Goal: Download file/media

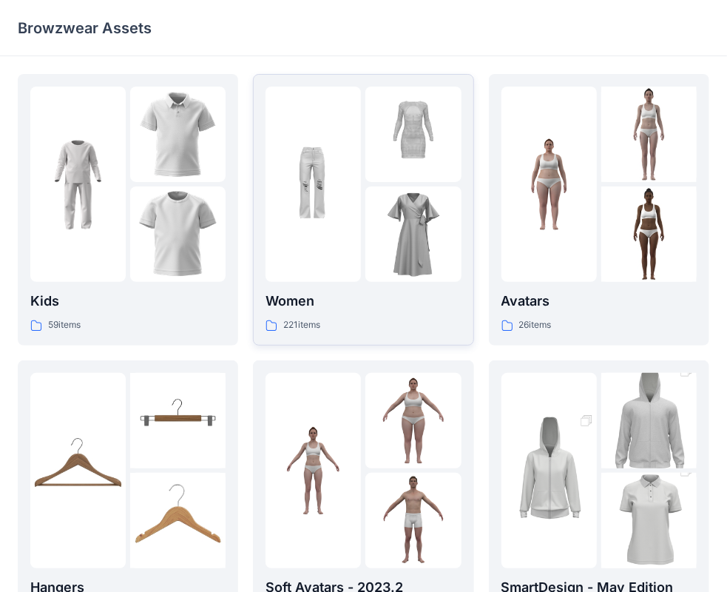
click at [367, 186] on div at bounding box center [412, 233] width 95 height 95
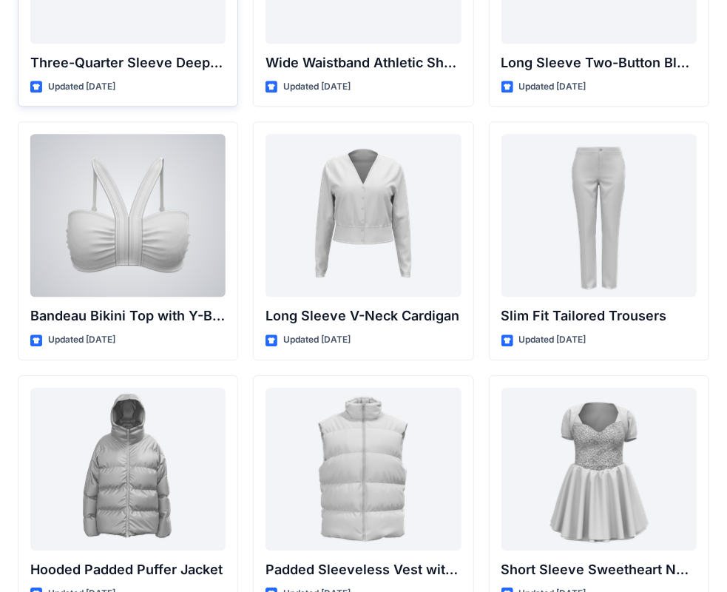
scroll to position [1124, 0]
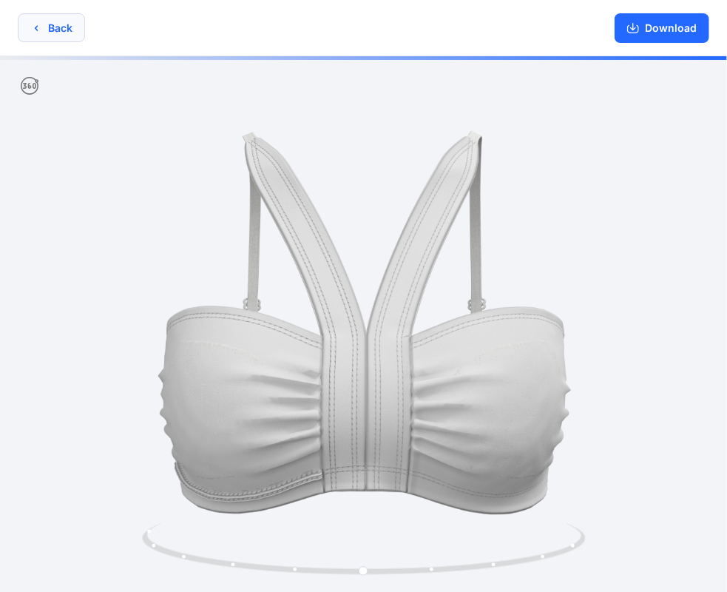
click at [45, 16] on div "Back Download" at bounding box center [363, 28] width 727 height 56
click at [38, 28] on icon "button" at bounding box center [36, 28] width 12 height 12
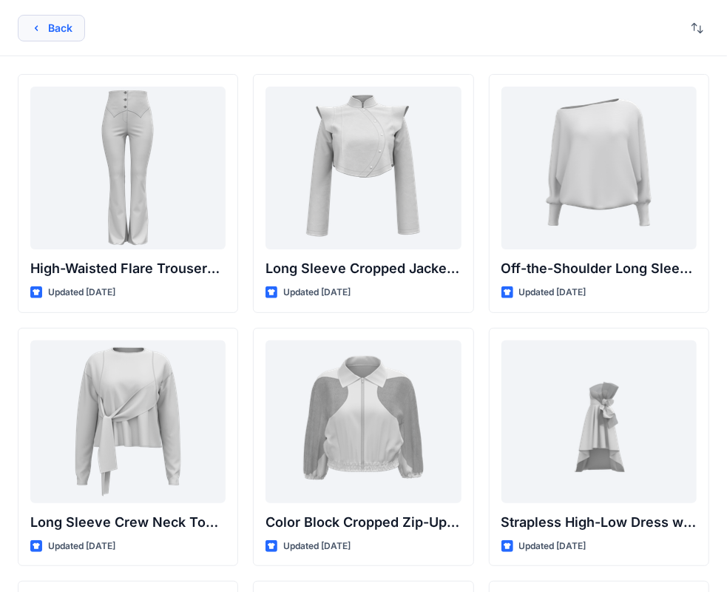
click at [42, 30] on button "Back" at bounding box center [51, 28] width 67 height 27
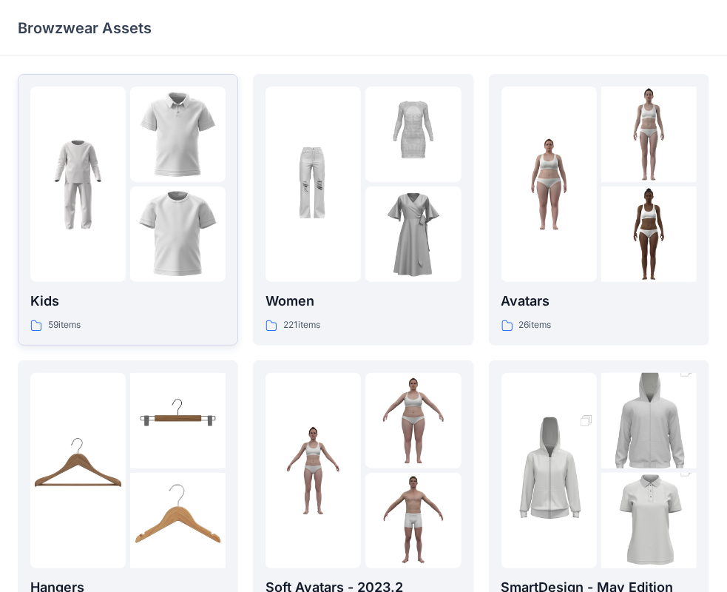
click at [183, 256] on img at bounding box center [177, 233] width 95 height 95
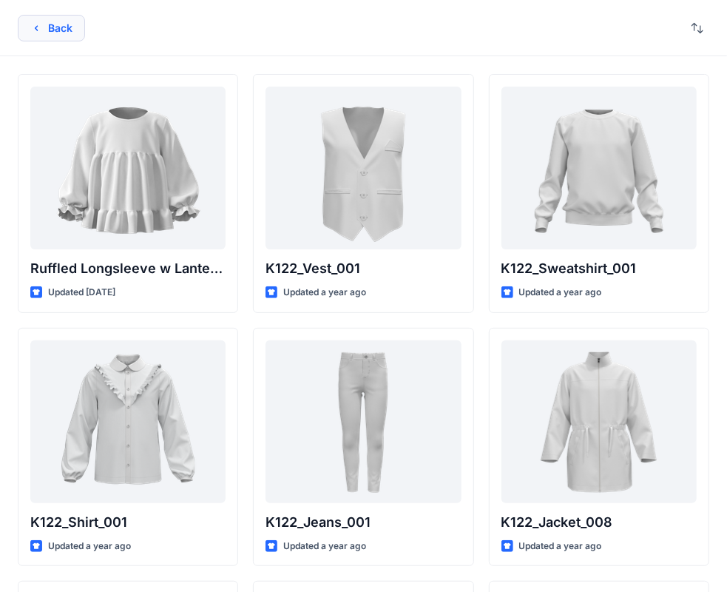
click at [60, 32] on button "Back" at bounding box center [51, 28] width 67 height 27
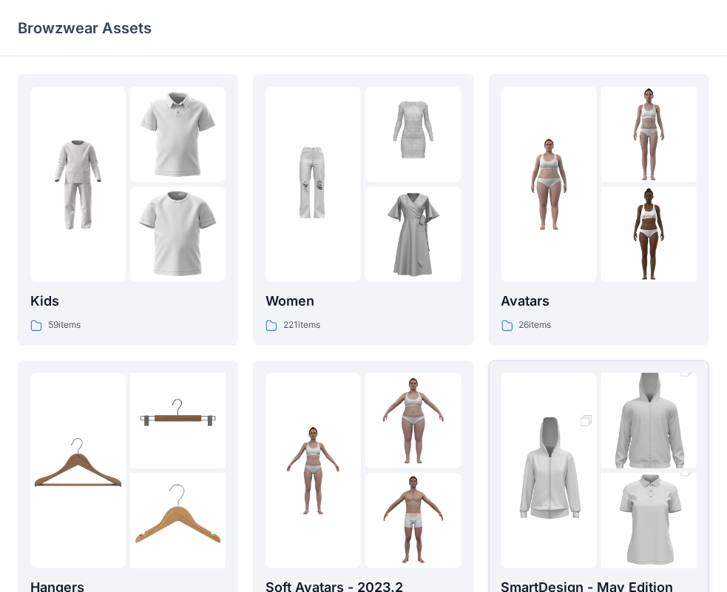
click at [608, 444] on img at bounding box center [648, 421] width 95 height 144
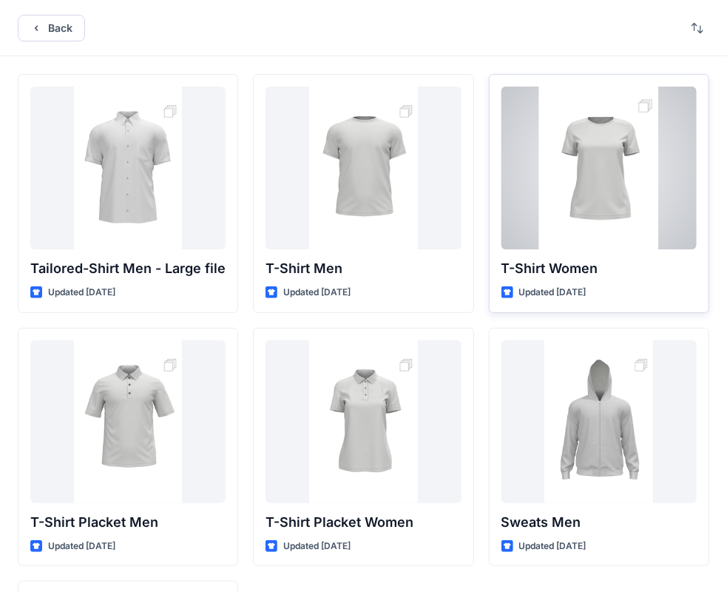
click at [593, 196] on div at bounding box center [599, 168] width 195 height 163
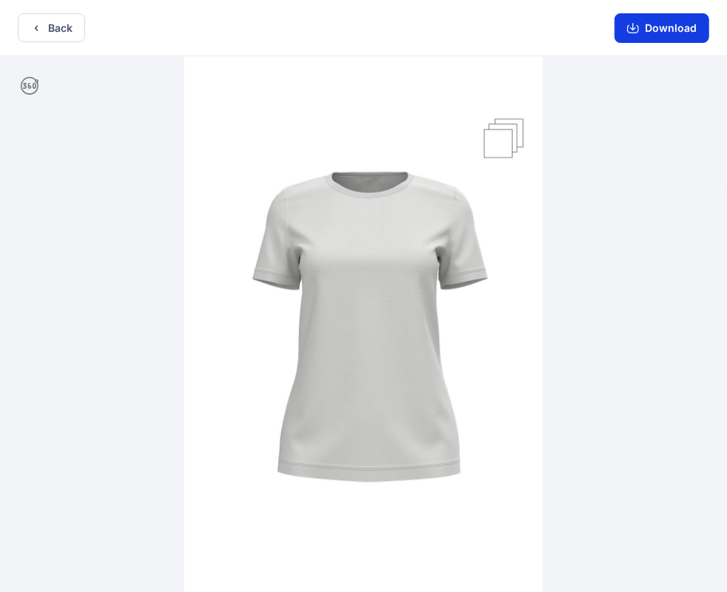
click at [667, 26] on button "Download" at bounding box center [662, 28] width 95 height 30
click at [650, 24] on button "Download" at bounding box center [662, 28] width 95 height 30
